Goal: Task Accomplishment & Management: Complete application form

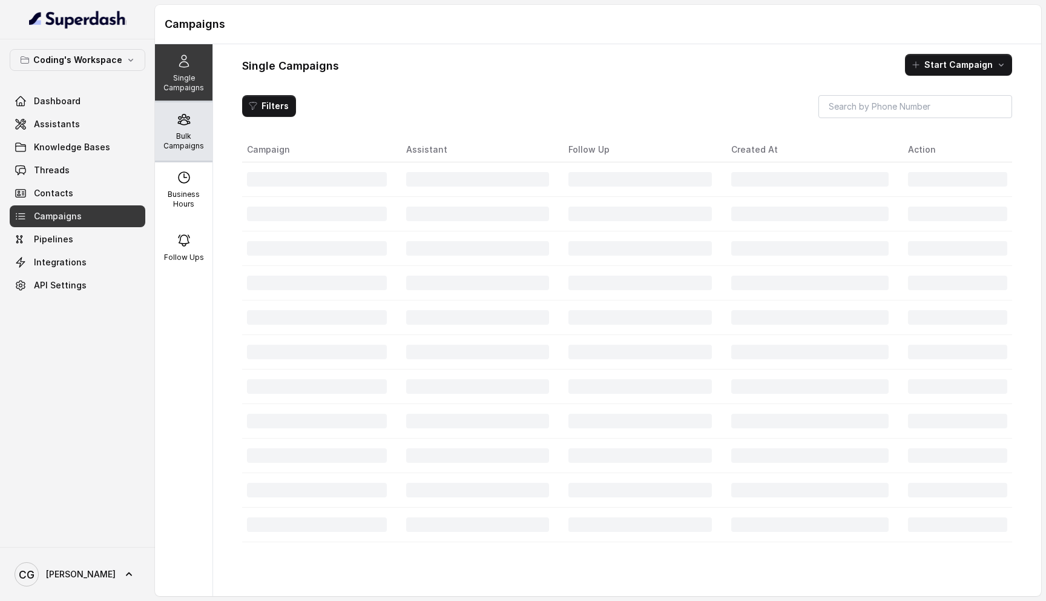
click at [188, 121] on icon at bounding box center [184, 119] width 12 height 10
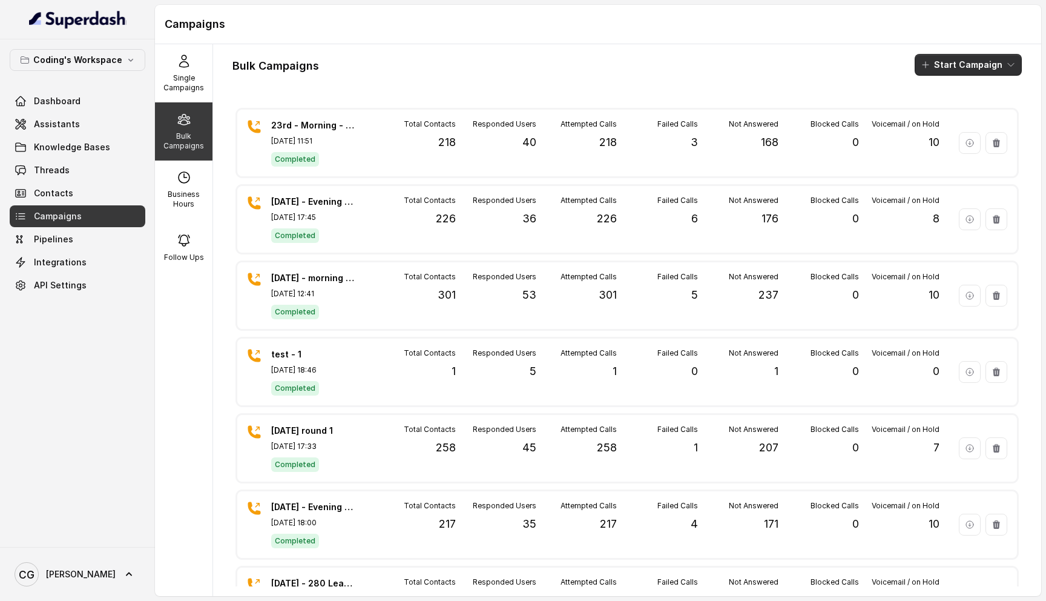
click at [976, 68] on button "Start Campaign" at bounding box center [968, 65] width 107 height 22
click at [957, 117] on div "Call" at bounding box center [952, 112] width 59 height 12
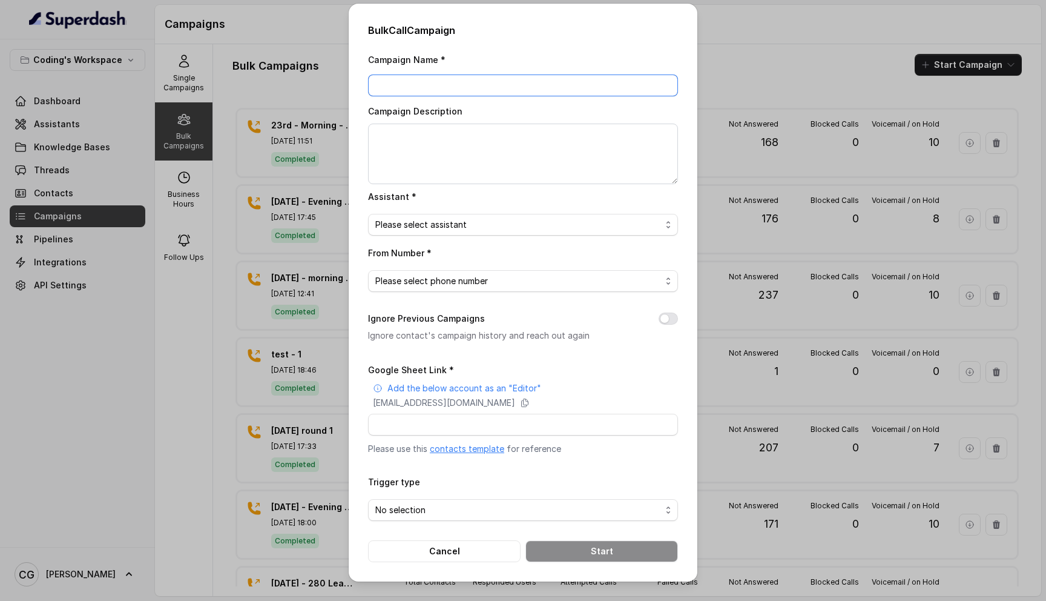
click at [498, 84] on input "Campaign Name *" at bounding box center [523, 85] width 310 height 22
type input "[DATE] - Evening - 178"
click at [529, 136] on textarea "Campaign Description" at bounding box center [523, 153] width 310 height 61
paste textarea "[DATE] - Evening - 178"
type textarea "[DATE] - Evening - 178"
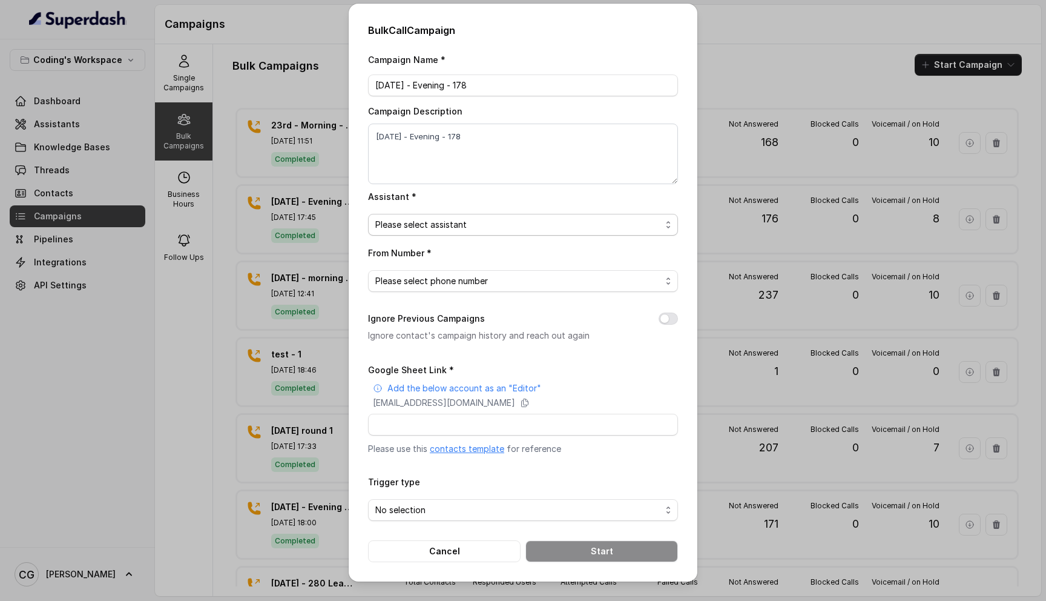
click at [432, 220] on span "Please select assistant" at bounding box center [518, 224] width 286 height 15
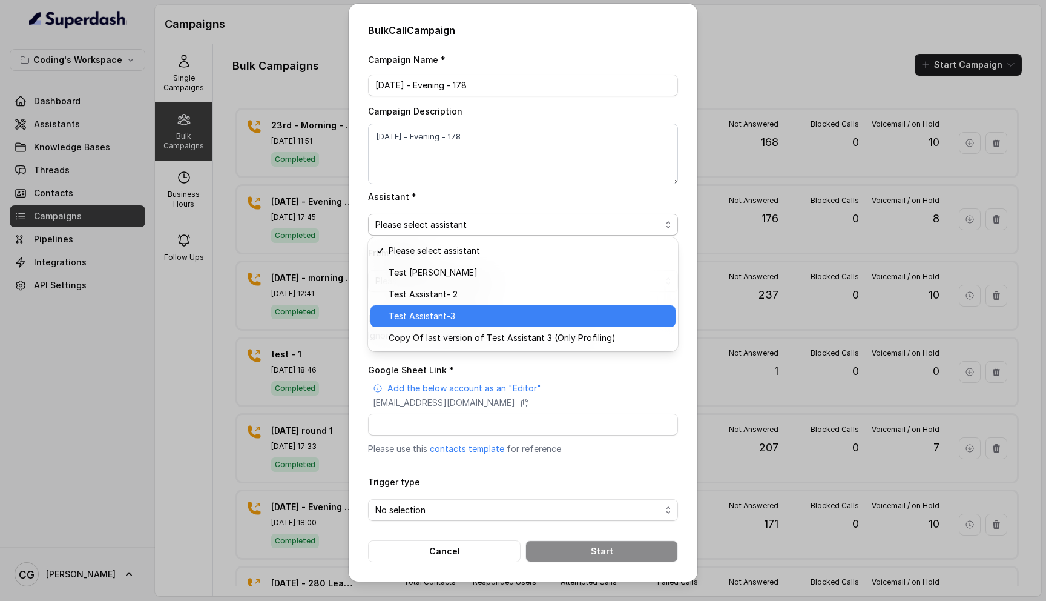
click at [438, 317] on span "Test Assistant-3" at bounding box center [529, 316] width 280 height 15
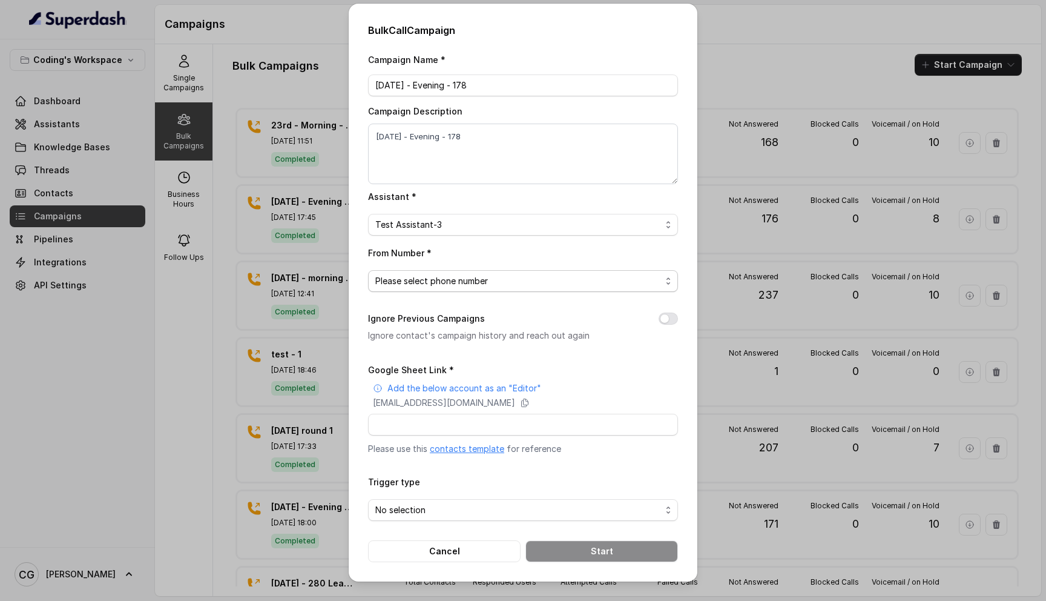
click at [505, 281] on span "Please select phone number" at bounding box center [518, 281] width 286 height 15
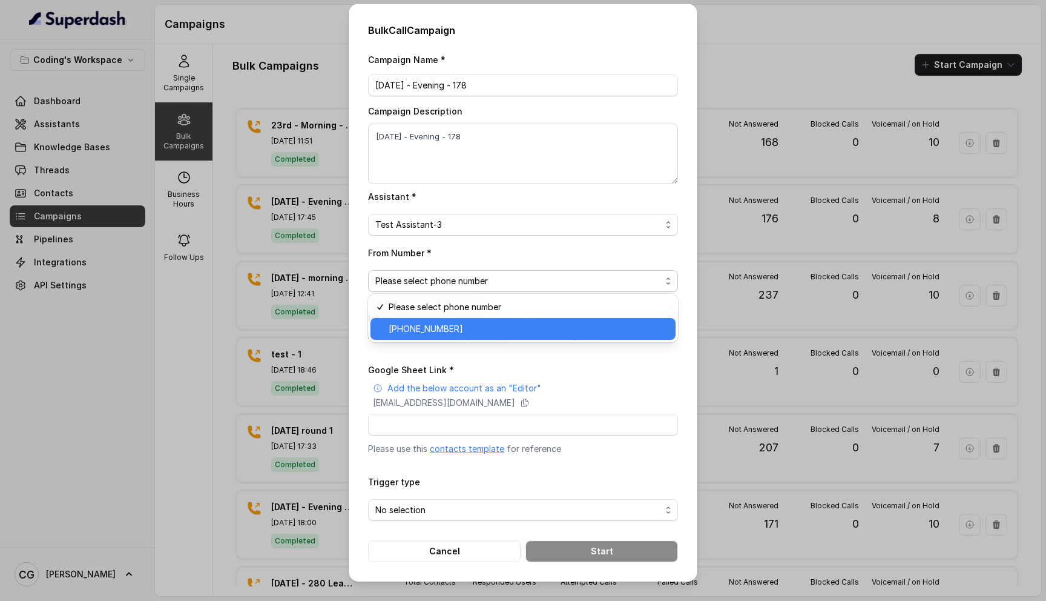
click at [499, 333] on span "[PHONE_NUMBER]" at bounding box center [529, 328] width 280 height 15
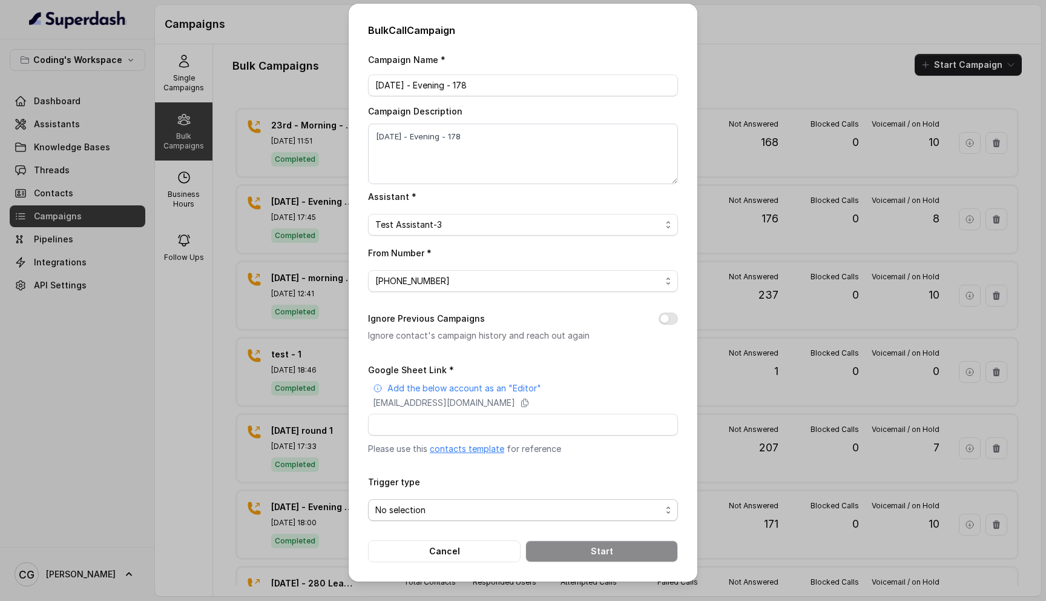
click at [430, 510] on span "No selection" at bounding box center [518, 509] width 286 height 15
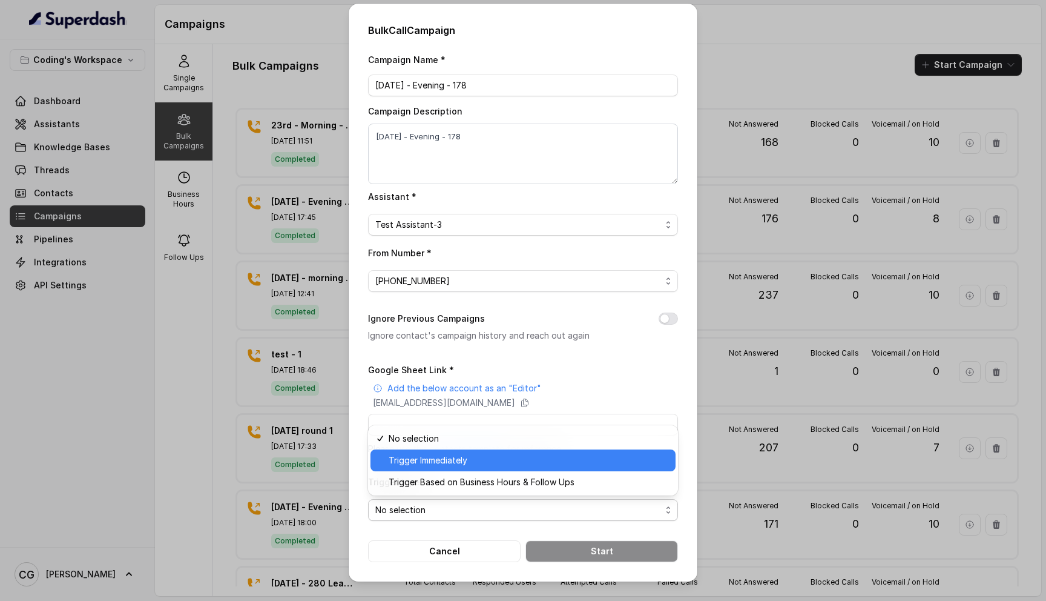
click at [465, 459] on span "Trigger Immediately" at bounding box center [529, 460] width 280 height 15
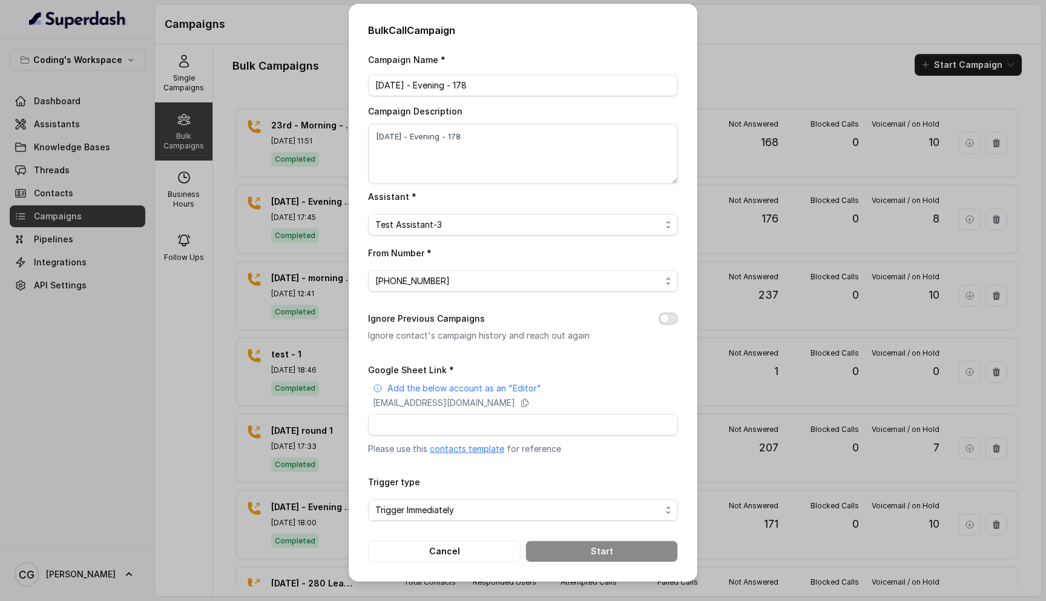
click at [669, 312] on button "Ignore Previous Campaigns" at bounding box center [668, 318] width 19 height 12
click at [484, 418] on input "Google Sheet Link *" at bounding box center [523, 424] width 310 height 22
paste input "[URL][DOMAIN_NAME]"
type input "[URL][DOMAIN_NAME]"
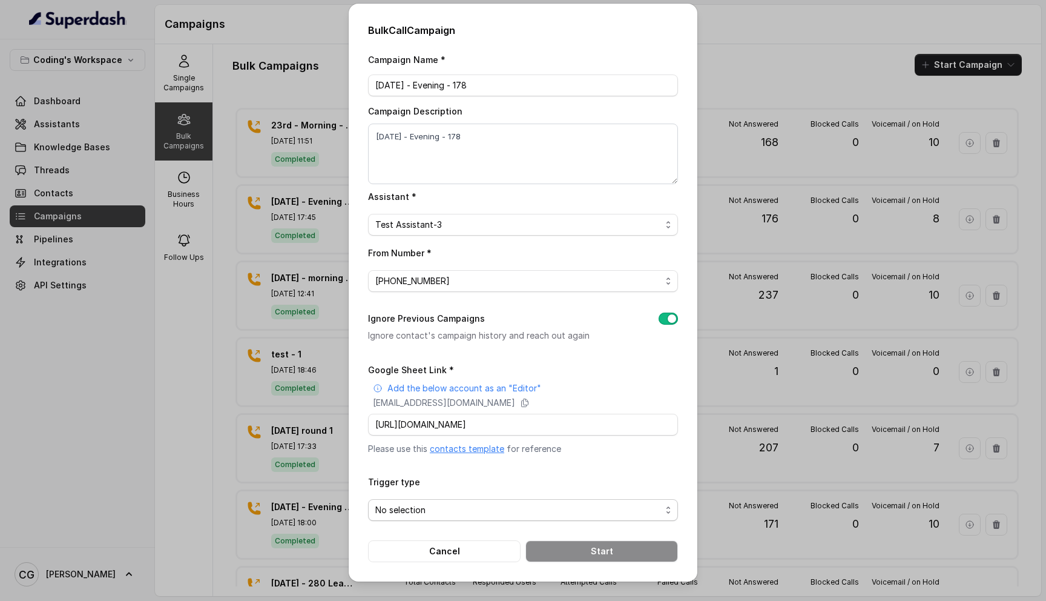
scroll to position [0, 0]
click at [489, 506] on span "No selection" at bounding box center [518, 509] width 286 height 15
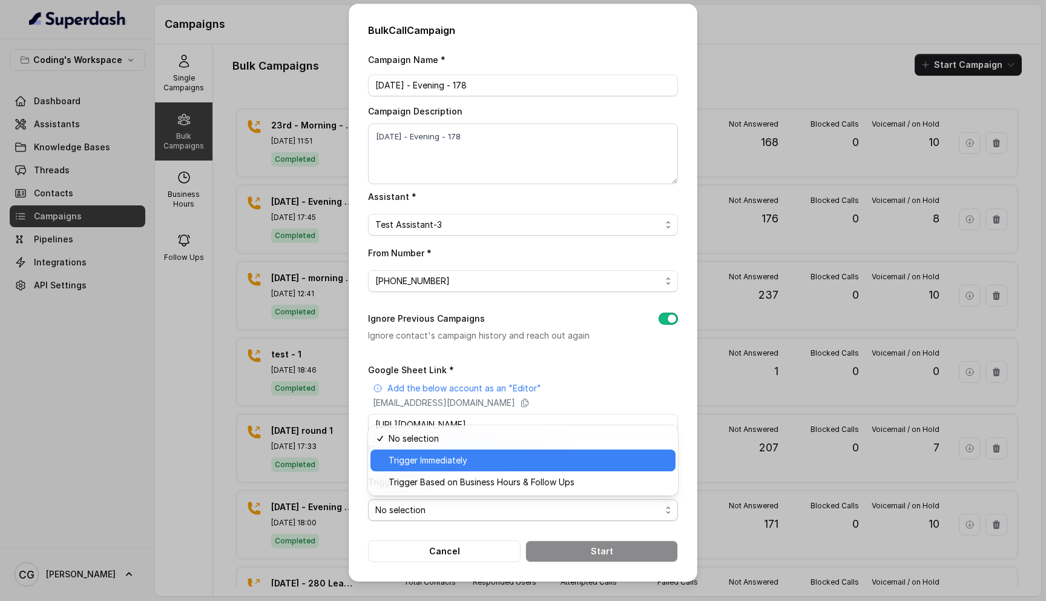
click at [489, 464] on span "Trigger Immediately" at bounding box center [529, 460] width 280 height 15
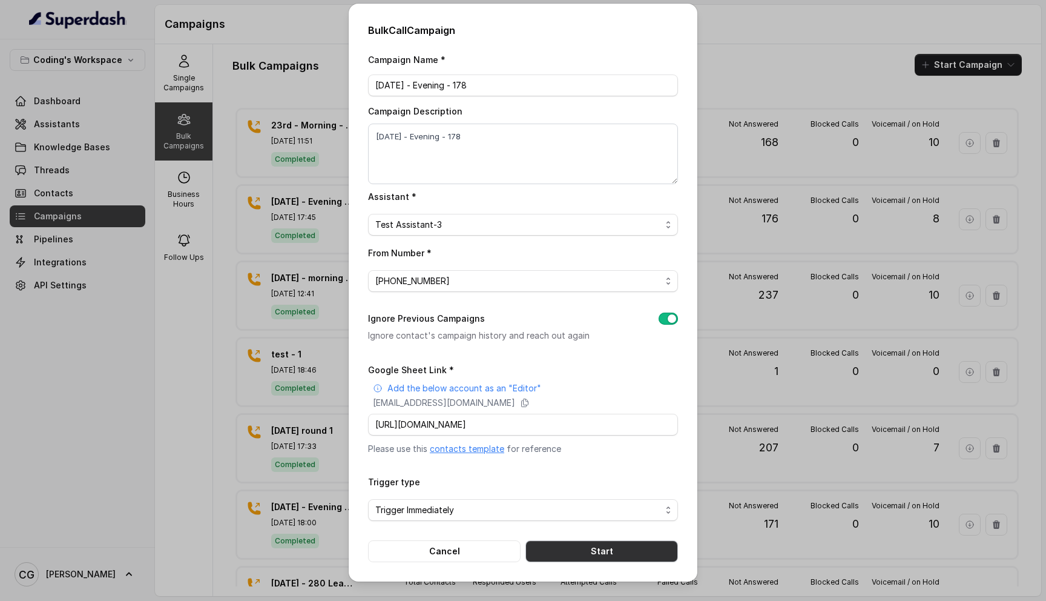
click at [590, 542] on button "Start" at bounding box center [601, 551] width 153 height 22
